Goal: Information Seeking & Learning: Find specific fact

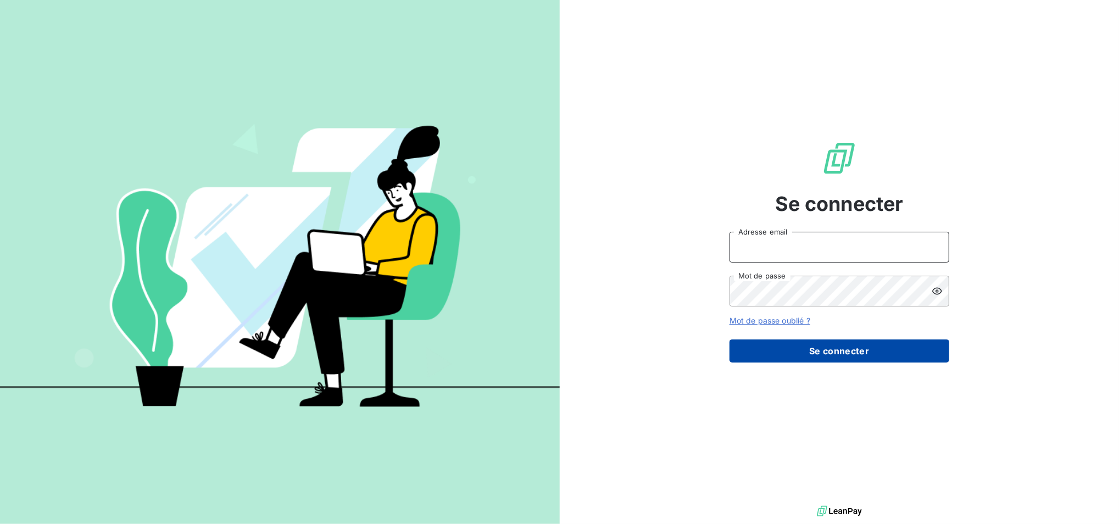
type input "[EMAIL_ADDRESS][DOMAIN_NAME]"
click at [864, 353] on button "Se connecter" at bounding box center [840, 351] width 220 height 23
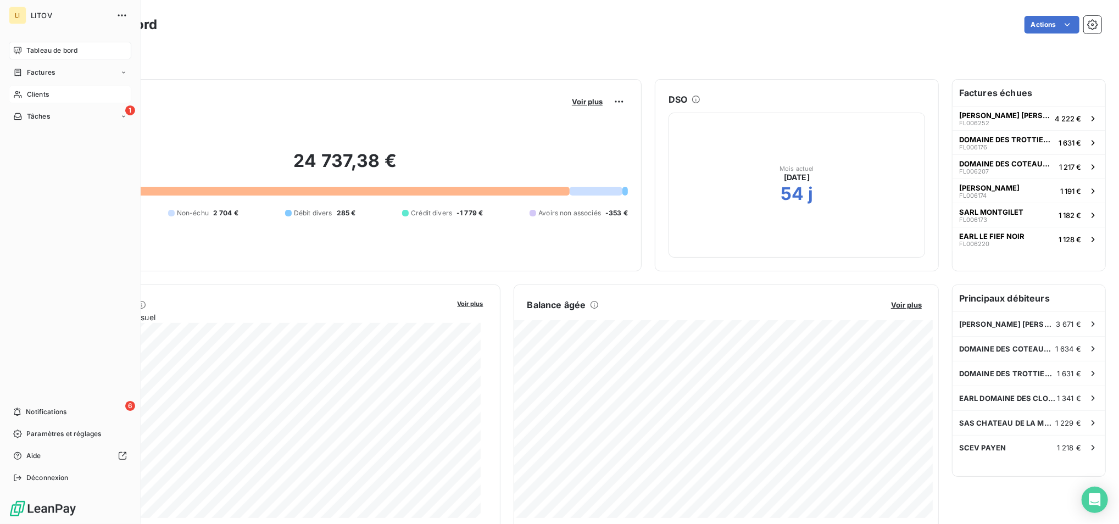
click at [24, 88] on div "Clients" at bounding box center [70, 95] width 123 height 18
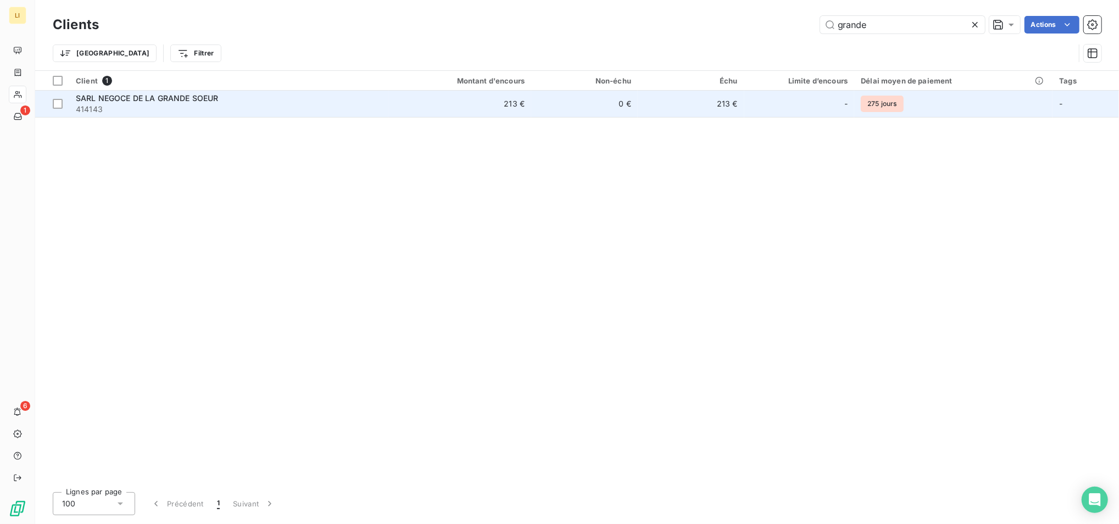
type input "grande"
click at [529, 101] on td "213 €" at bounding box center [459, 104] width 143 height 26
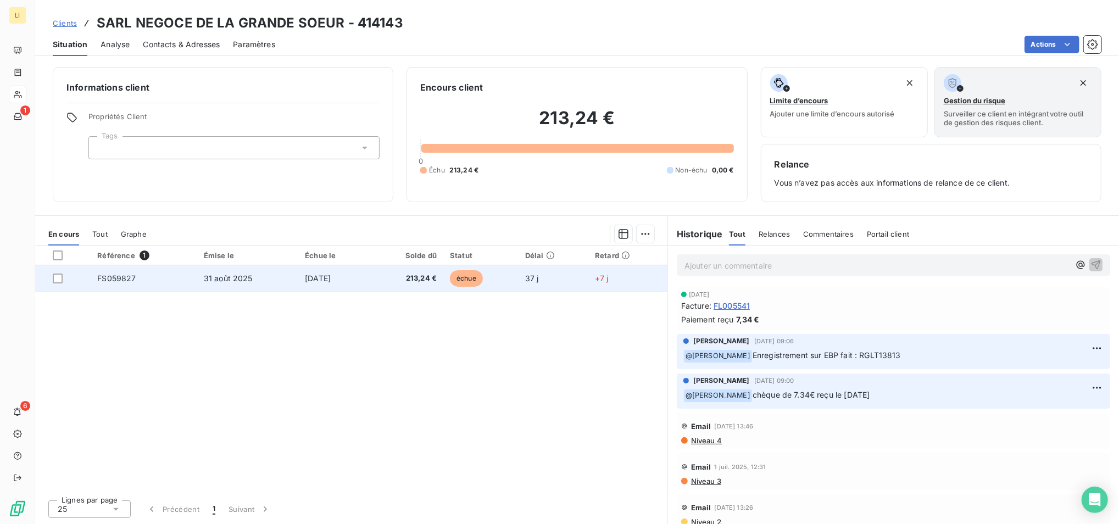
click at [109, 281] on span "FS059827" at bounding box center [116, 278] width 38 height 9
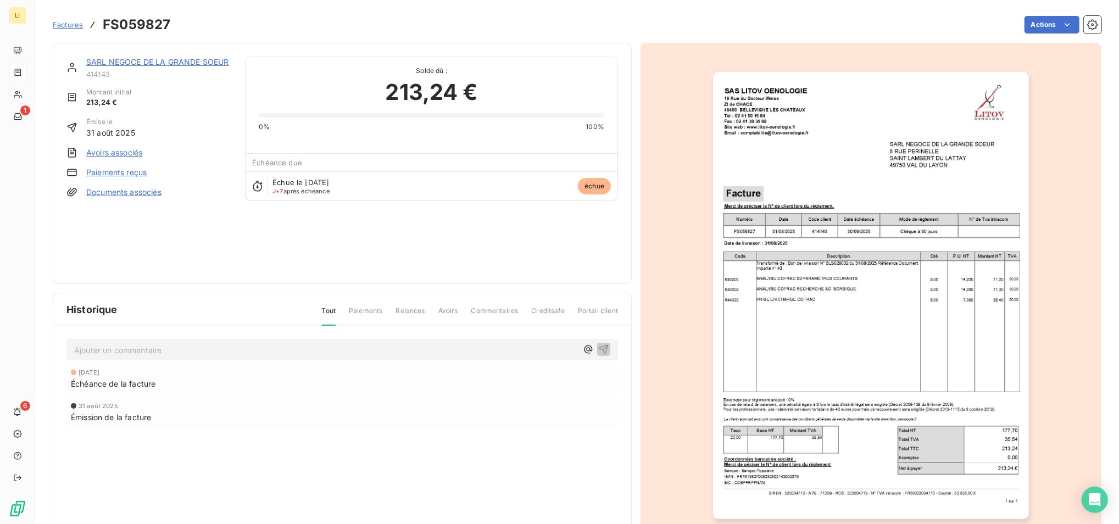
click at [976, 410] on img "button" at bounding box center [871, 295] width 316 height 447
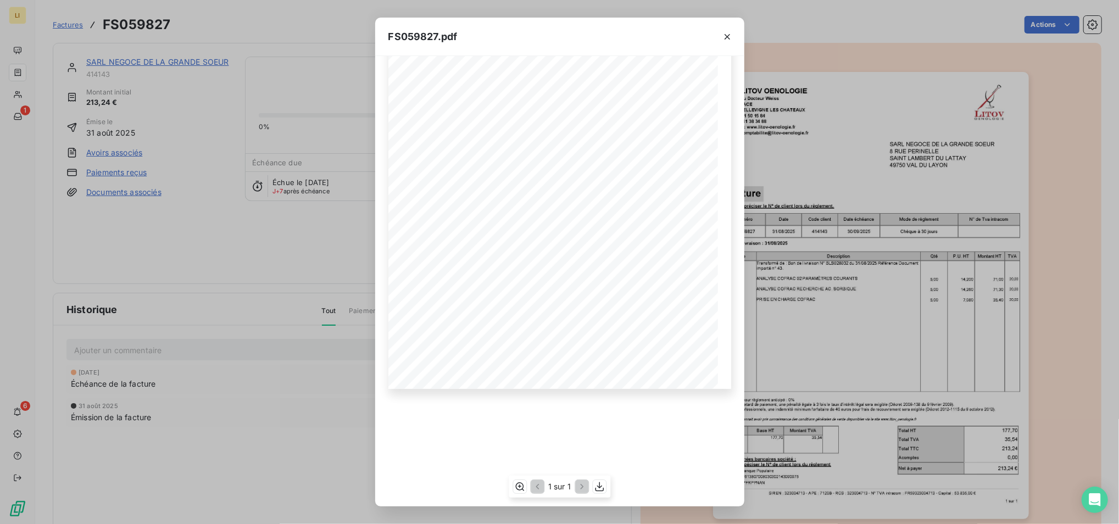
scroll to position [73, 0]
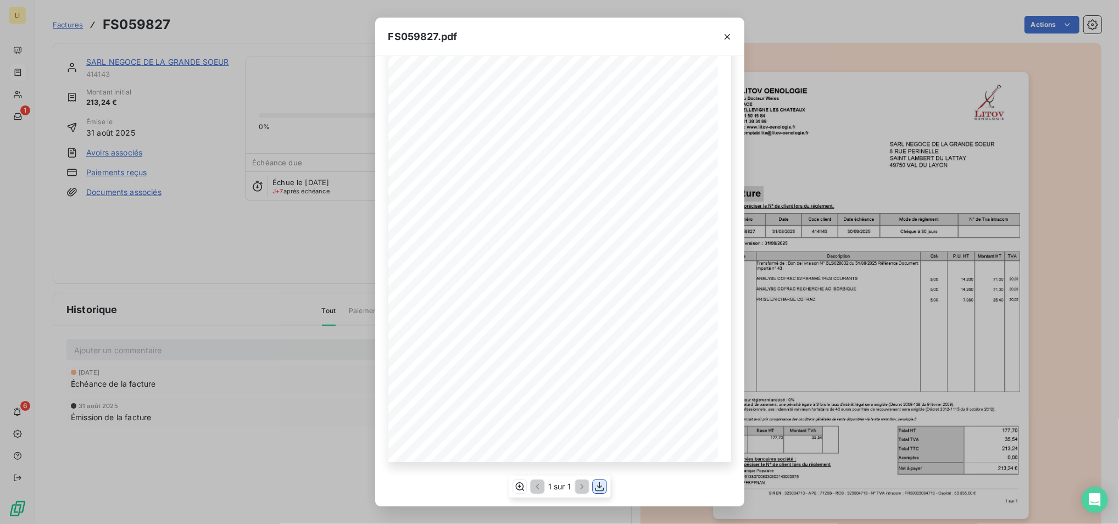
click at [602, 491] on icon "button" at bounding box center [599, 486] width 9 height 9
click at [881, 273] on div "FS059827.pdf 0,00 € 1 sur 1 SIREN : 323004713 - APE : 7120B - RCS : 323004713 -…" at bounding box center [559, 262] width 1119 height 524
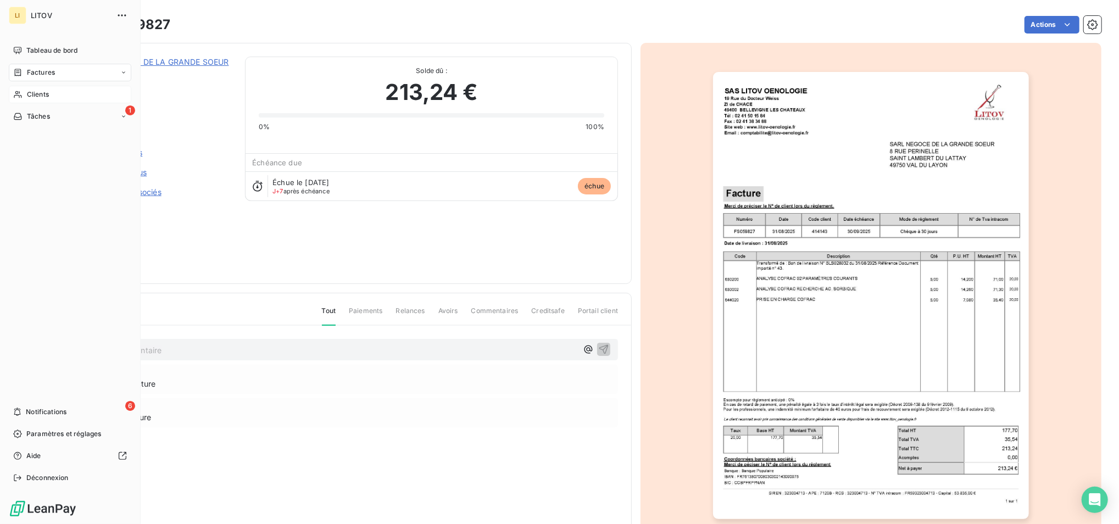
click at [22, 97] on icon at bounding box center [17, 94] width 9 height 9
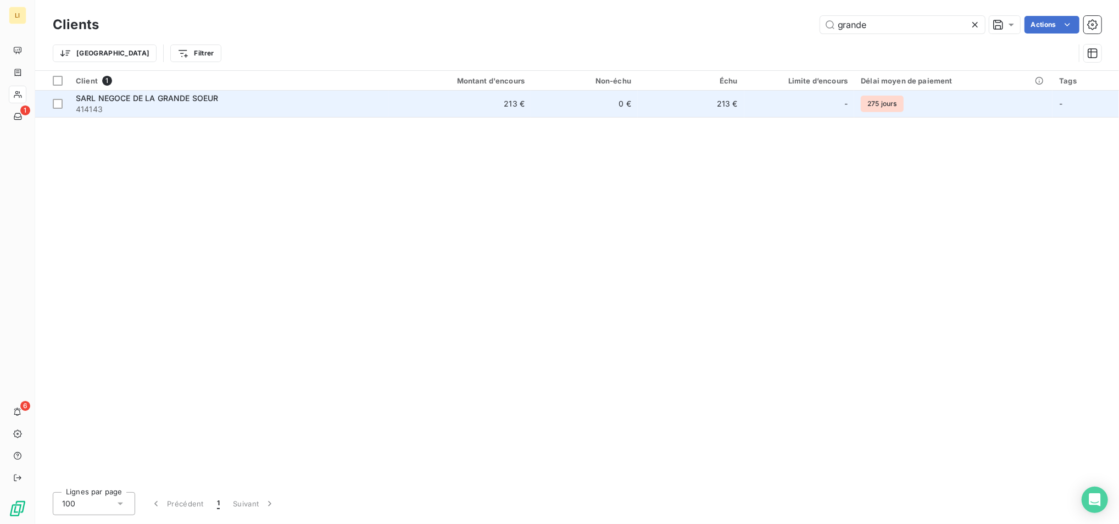
click at [341, 116] on td "SARL NEGOCE DE LA GRANDE SOEUR 414143" at bounding box center [228, 104] width 319 height 26
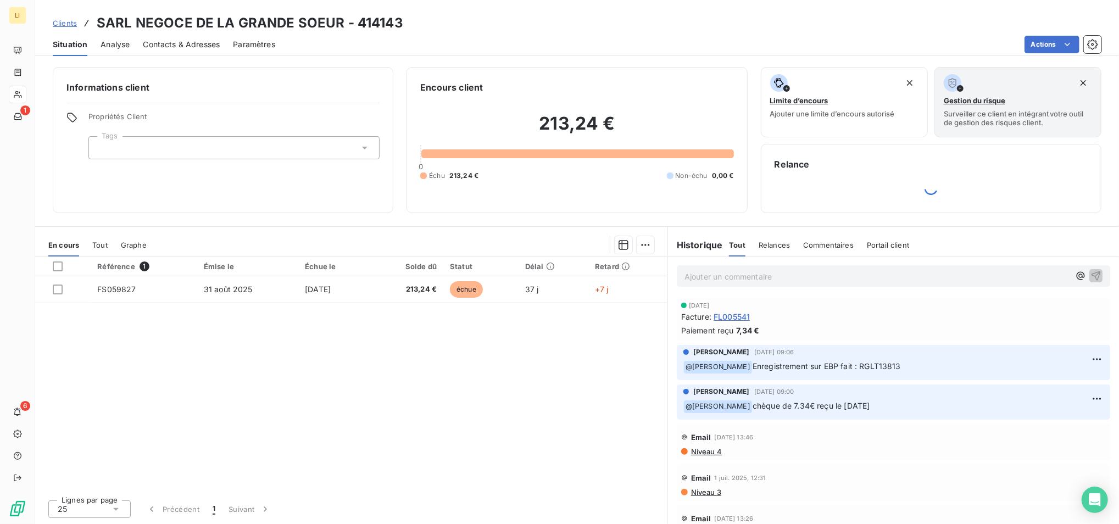
click at [731, 318] on span "FL005541" at bounding box center [732, 317] width 36 height 12
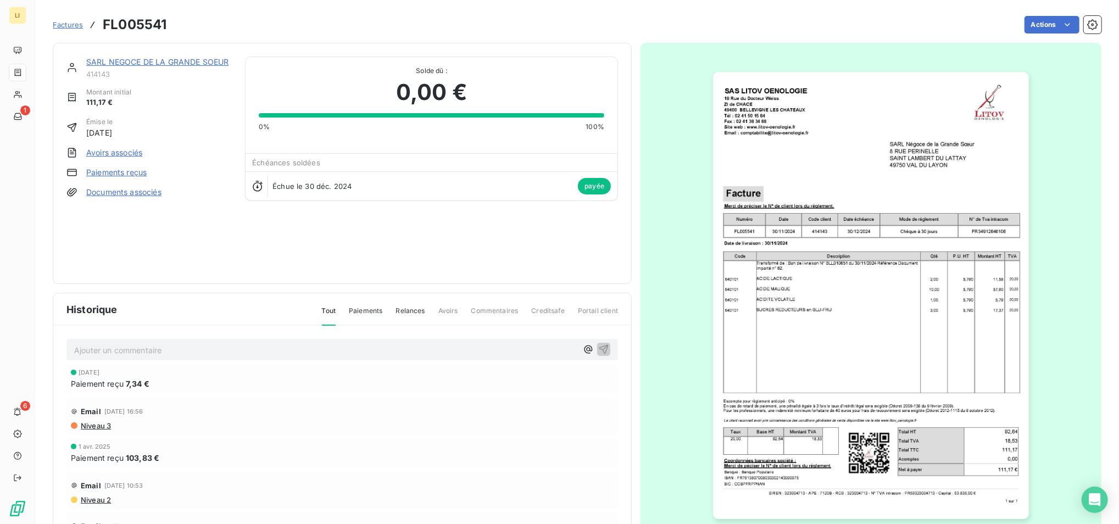
click at [758, 304] on img "button" at bounding box center [871, 295] width 316 height 447
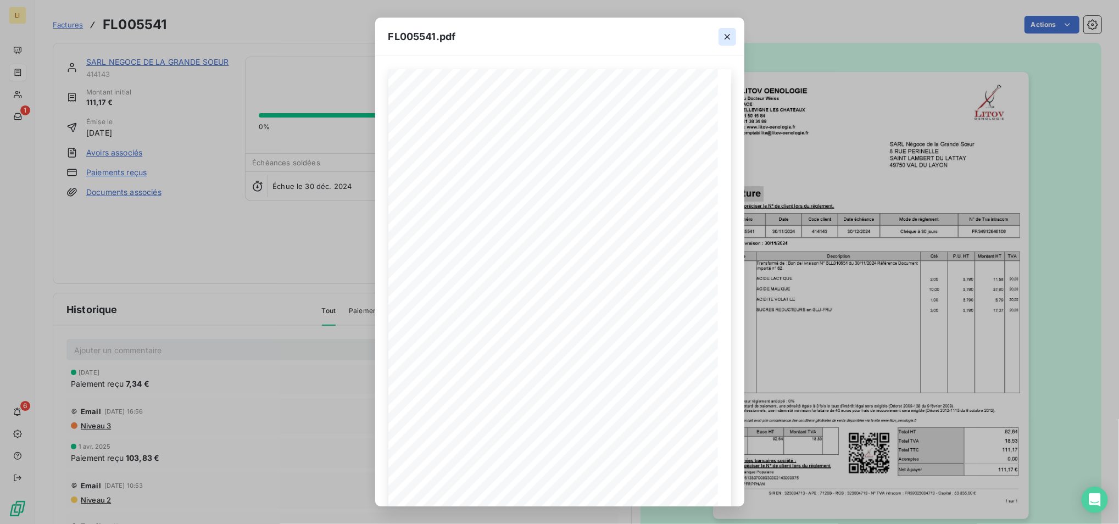
click at [731, 37] on icon "button" at bounding box center [727, 36] width 11 height 11
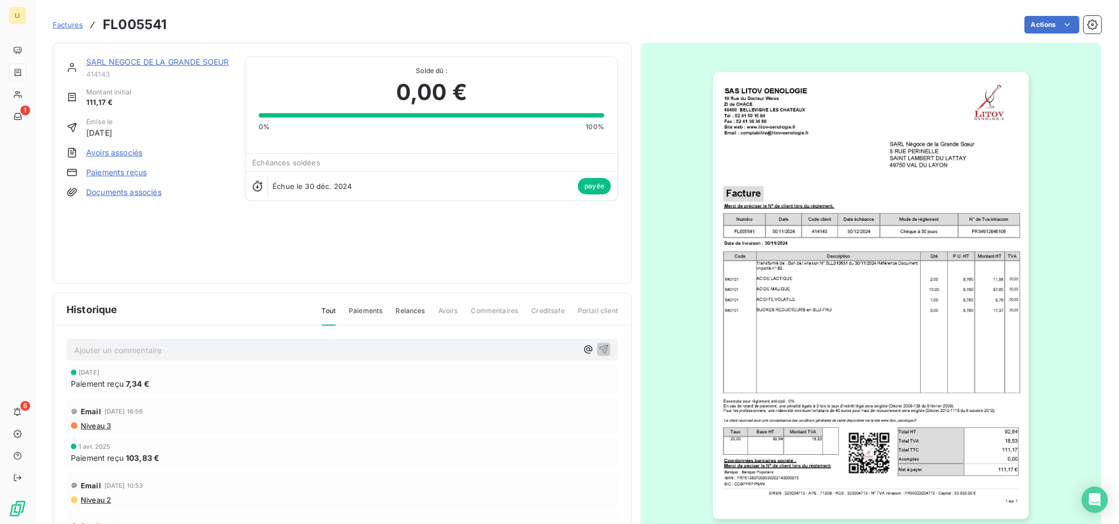
click at [129, 60] on link "SARL NEGOCE DE LA GRANDE SOEUR" at bounding box center [157, 61] width 143 height 9
